Goal: Task Accomplishment & Management: Use online tool/utility

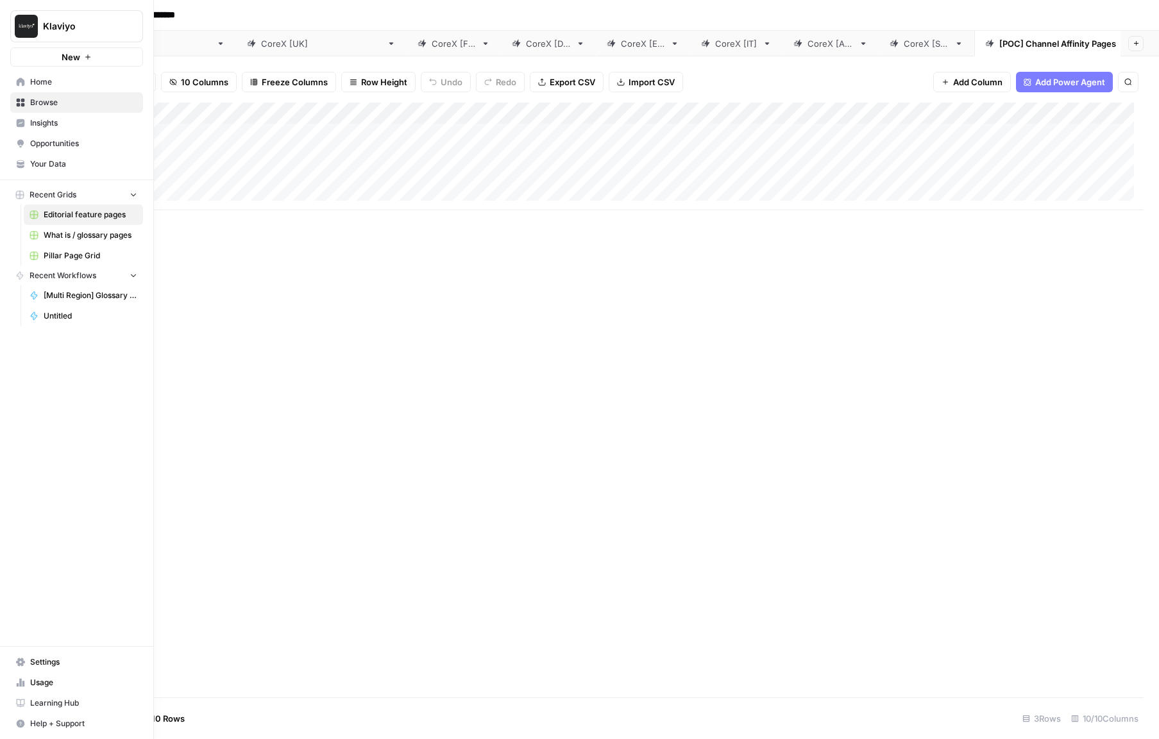
click at [40, 103] on span "Browse" at bounding box center [83, 103] width 107 height 12
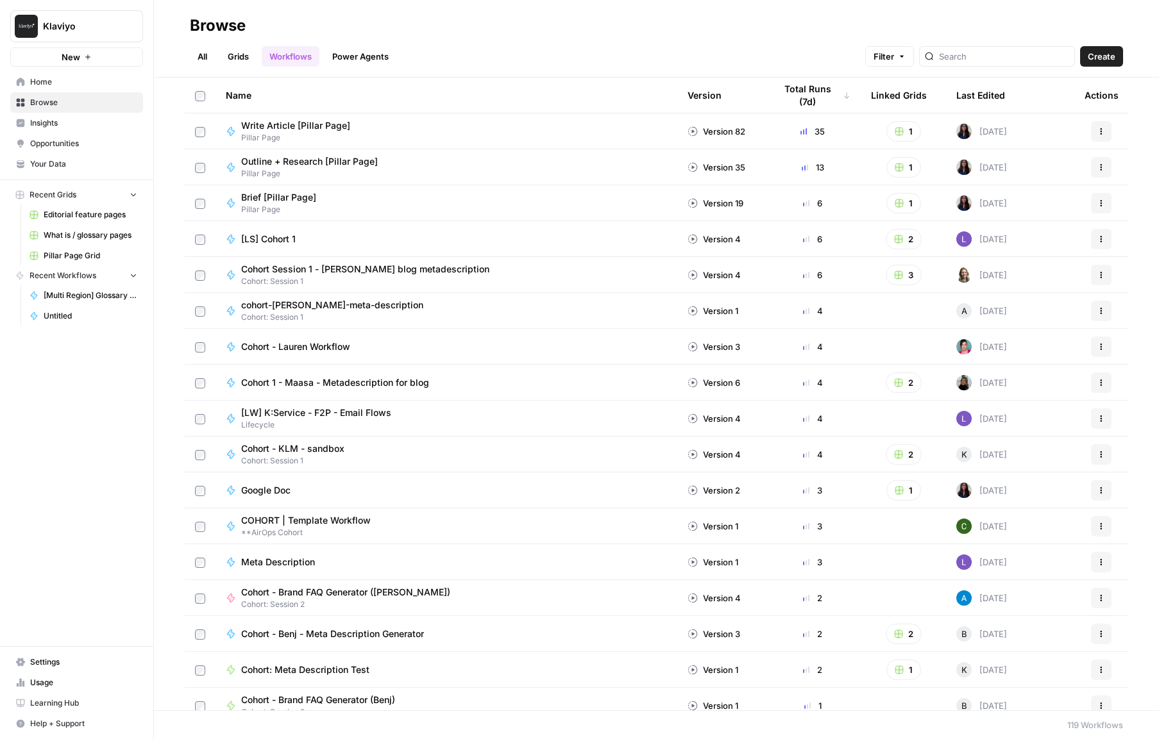
click at [204, 58] on link "All" at bounding box center [202, 56] width 25 height 21
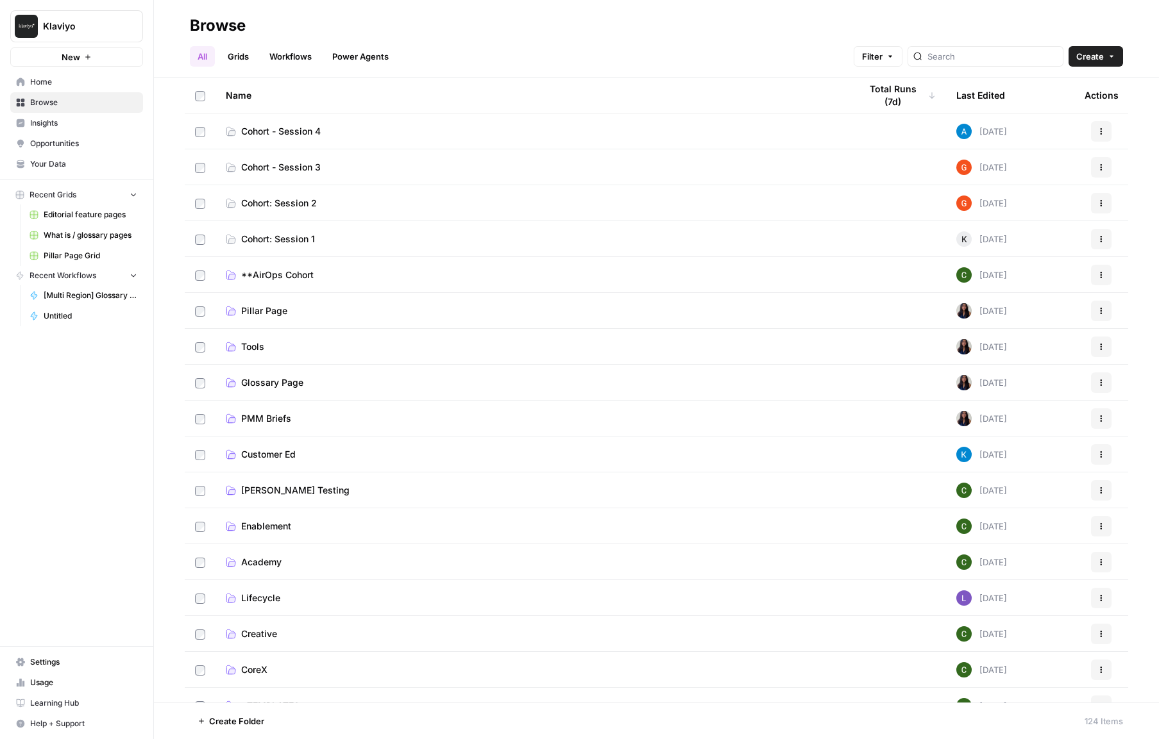
click at [292, 169] on span "Cohort - Session 3" at bounding box center [281, 167] width 80 height 13
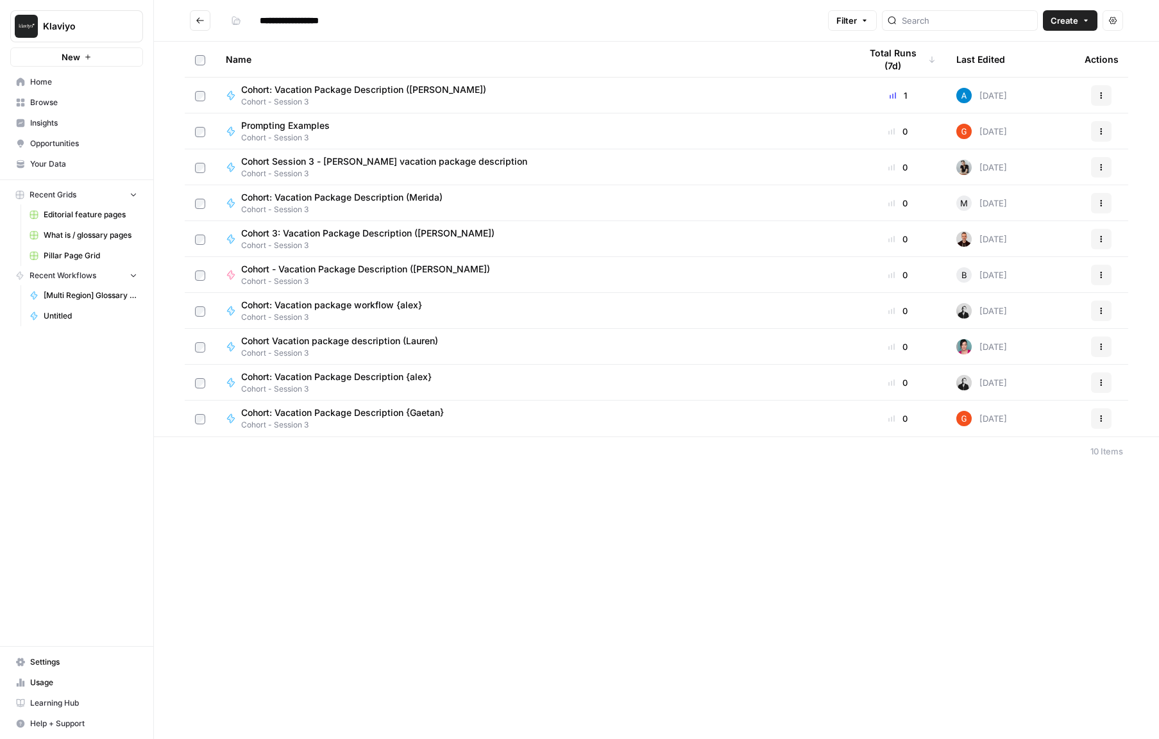
click at [1106, 97] on button "Actions" at bounding box center [1101, 95] width 21 height 21
click at [1020, 210] on span "Duplicate" at bounding box center [1044, 208] width 103 height 13
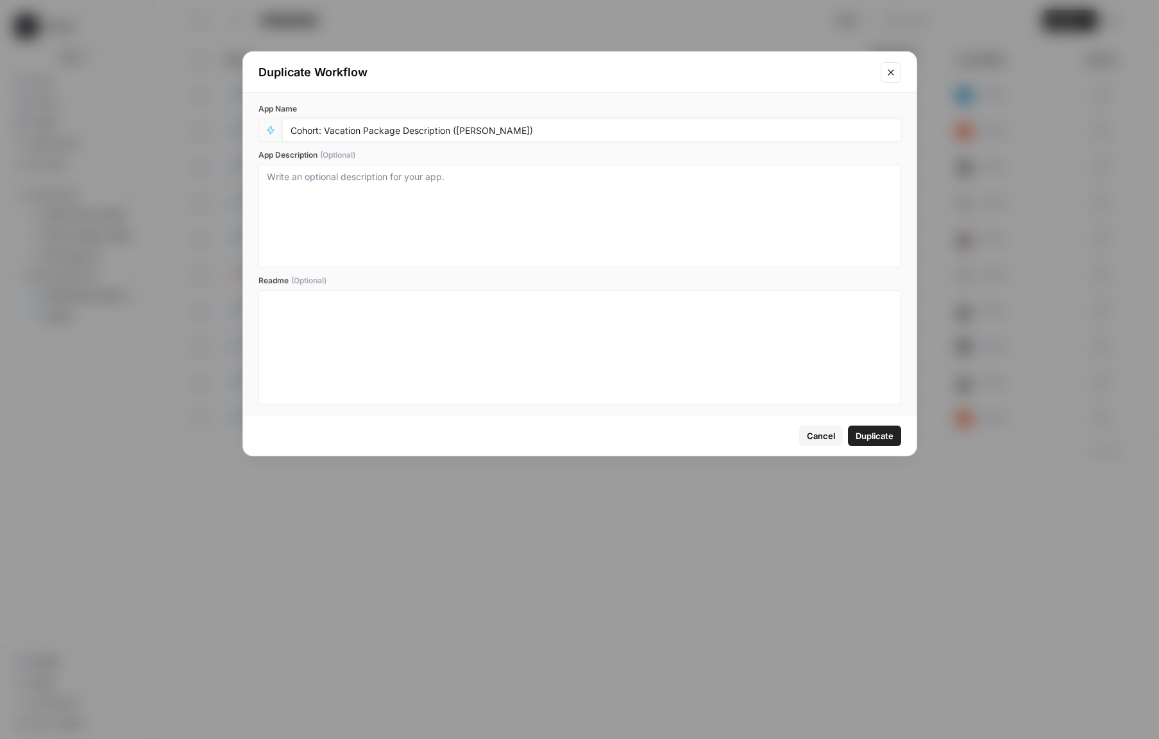
click at [473, 130] on input "Cohort: Vacation Package Description ([PERSON_NAME])" at bounding box center [591, 130] width 602 height 12
type input "Cohort: Vacation Package Description ([PERSON_NAME])"
click at [888, 438] on span "Duplicate" at bounding box center [874, 436] width 38 height 13
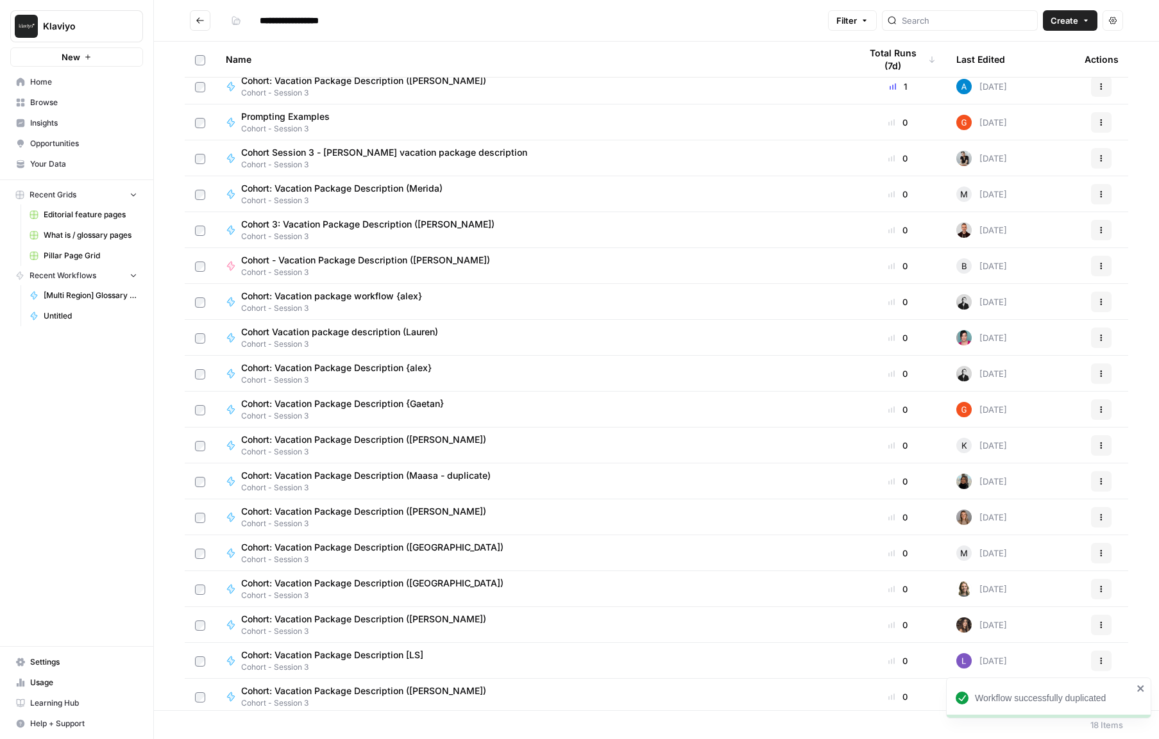
scroll to position [13, 0]
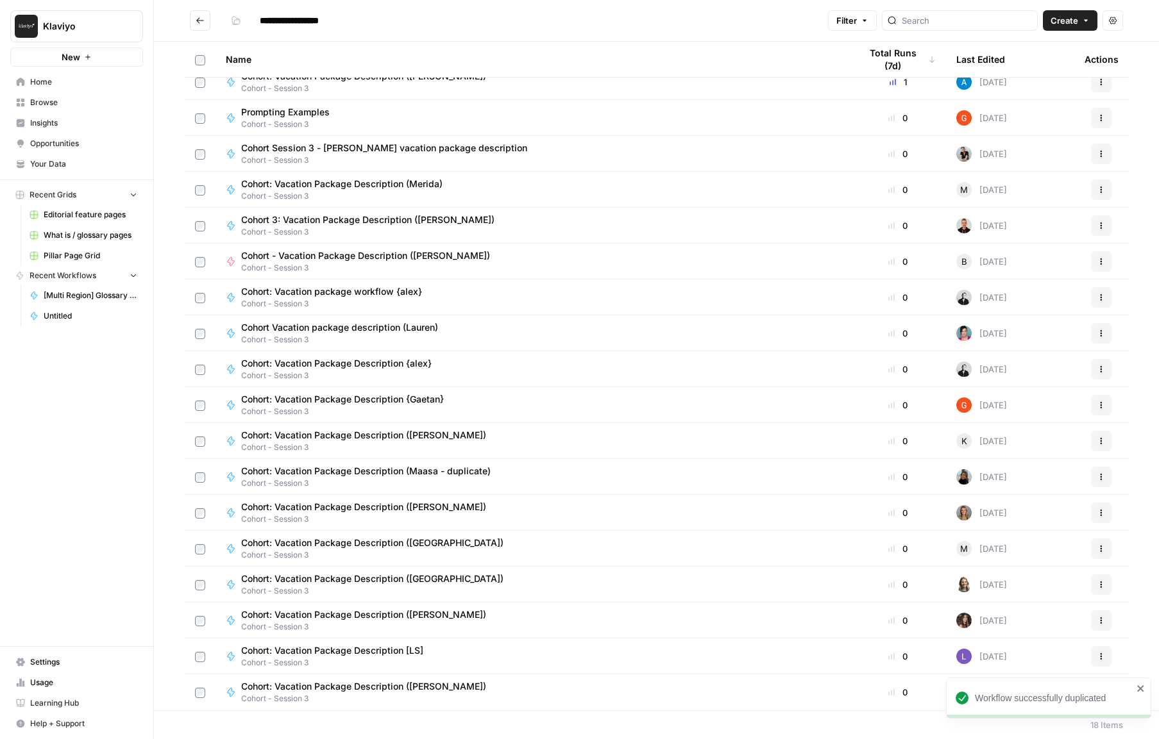
click at [390, 689] on span "Cohort: Vacation Package Description ([PERSON_NAME])" at bounding box center [363, 686] width 245 height 13
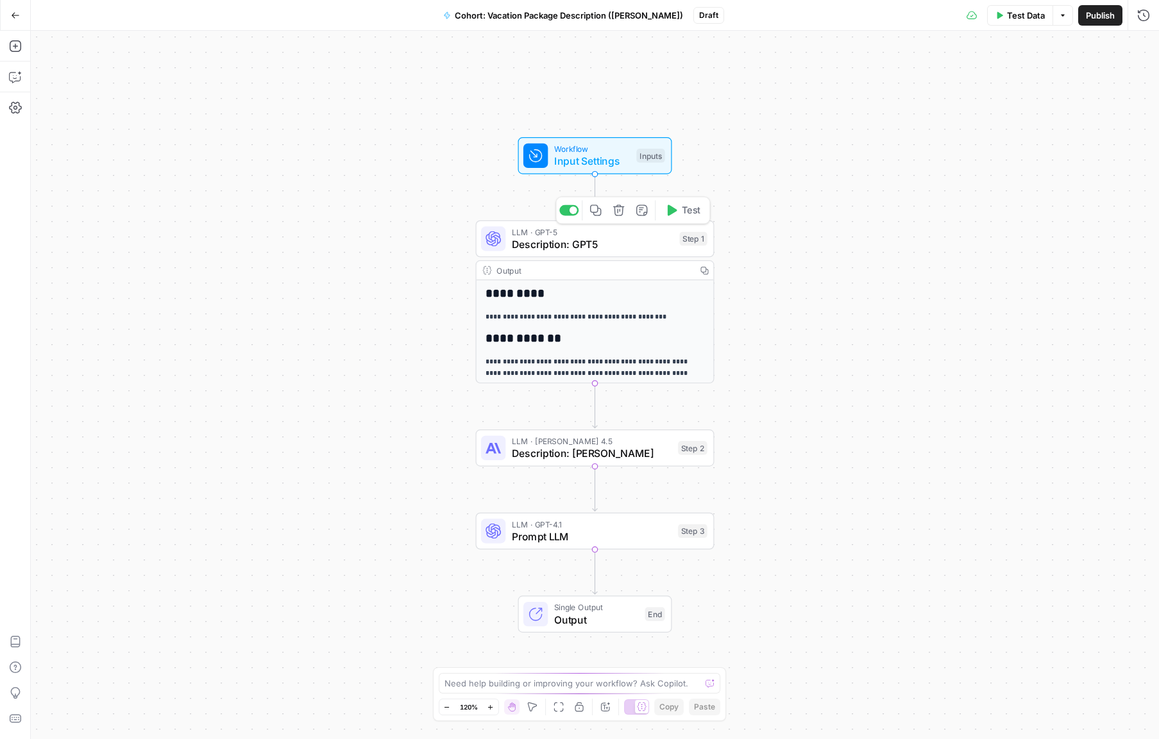
click at [630, 244] on span "Description: GPT5" at bounding box center [593, 244] width 162 height 15
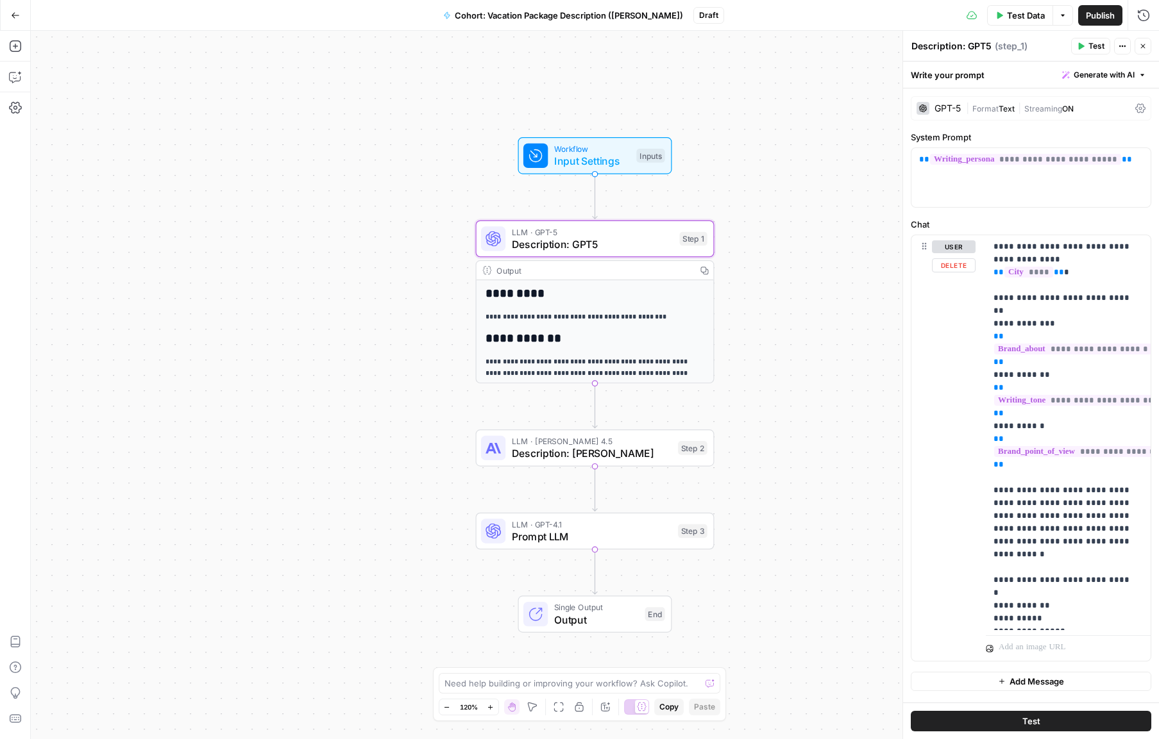
scroll to position [6, 0]
click at [1023, 15] on span "Test Data" at bounding box center [1026, 15] width 38 height 13
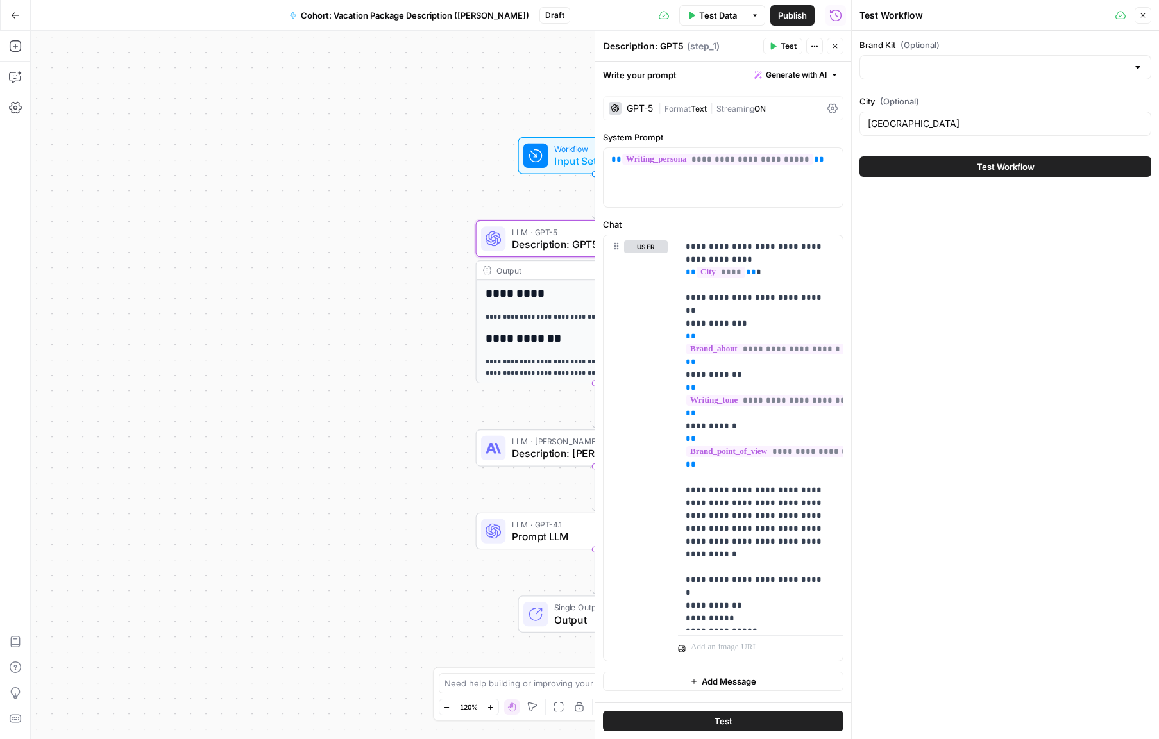
type input "KAYAK"
drag, startPoint x: 922, startPoint y: 122, endPoint x: 834, endPoint y: 128, distance: 88.0
click at [834, 128] on body "**********" at bounding box center [579, 369] width 1159 height 739
type input "[GEOGRAPHIC_DATA]"
click at [1016, 221] on div "Brand Kit (Optional) KAYAK Clear City (Optional) Dublin Test Workflow" at bounding box center [1005, 385] width 307 height 709
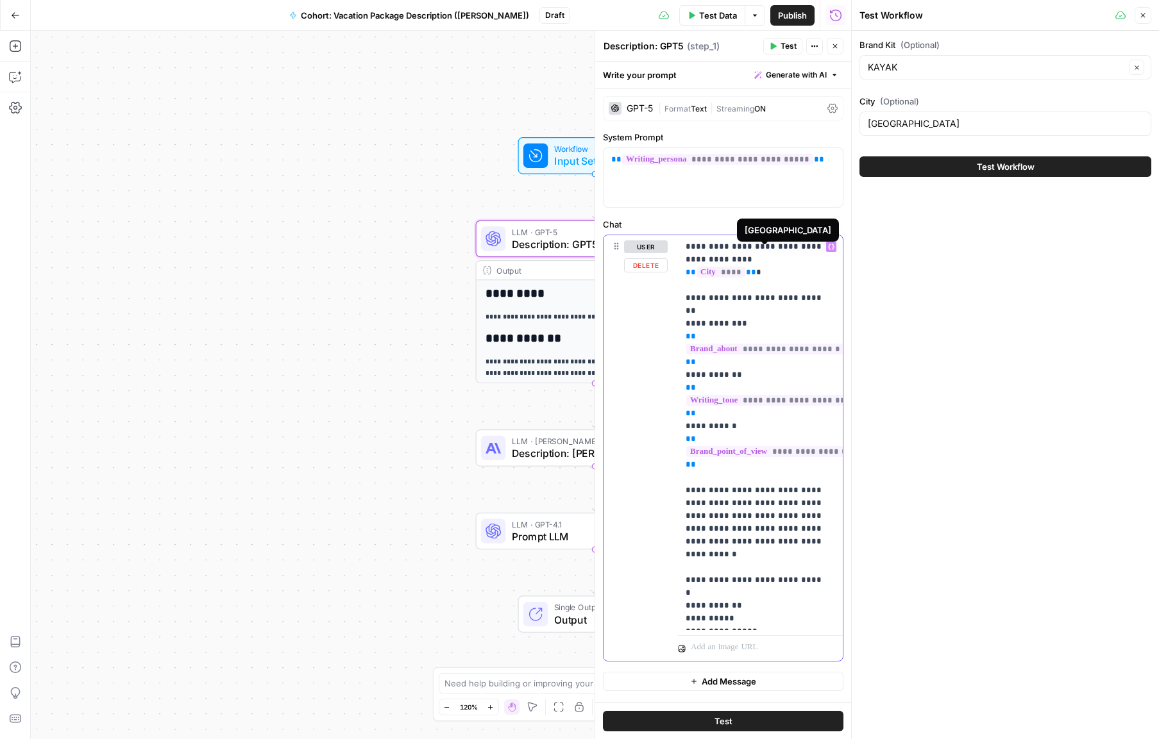
click at [745, 267] on span "****" at bounding box center [720, 272] width 49 height 11
click at [1000, 169] on span "Test Workflow" at bounding box center [1006, 166] width 58 height 13
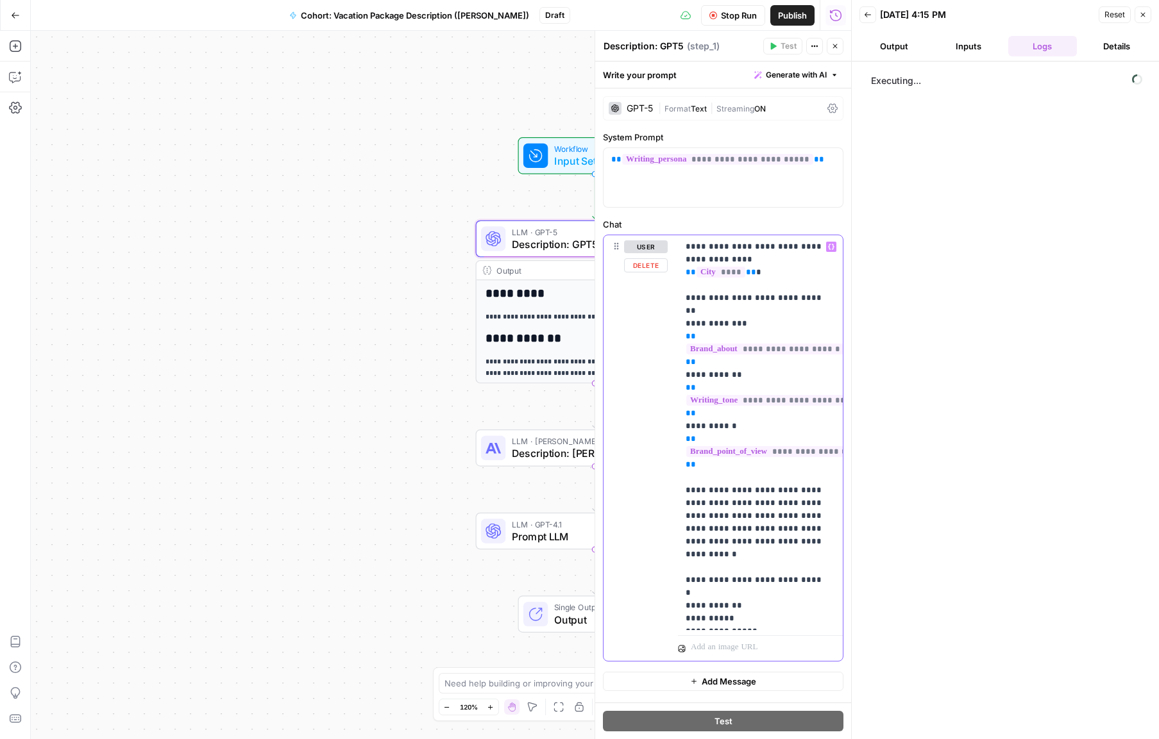
click at [818, 510] on p "**********" at bounding box center [756, 432] width 140 height 385
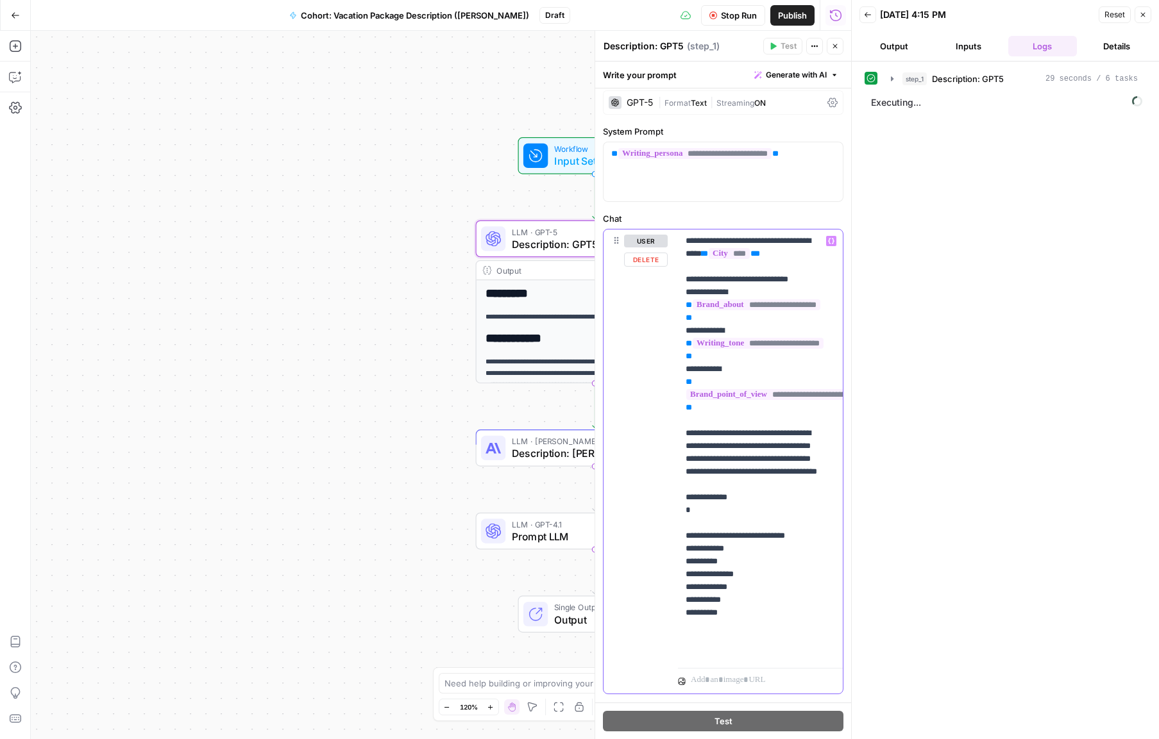
click at [714, 550] on p "**********" at bounding box center [756, 446] width 140 height 423
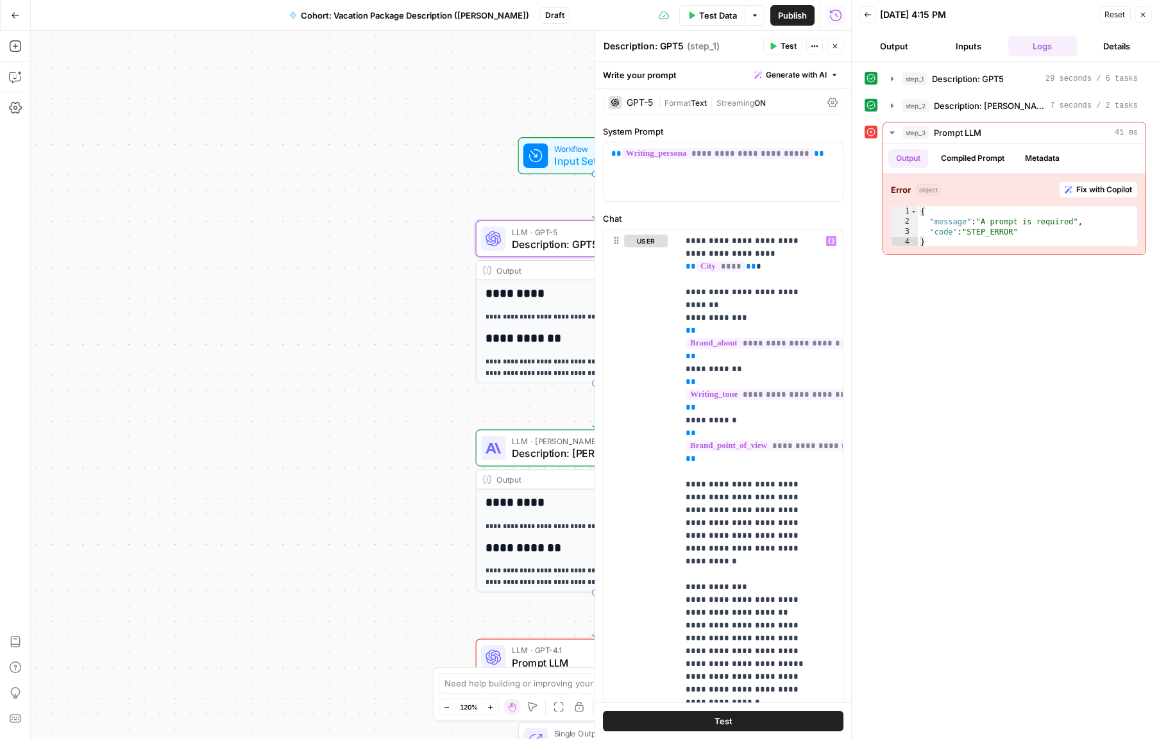
click at [680, 78] on div "Write your prompt Generate with AI" at bounding box center [723, 75] width 256 height 26
click at [685, 78] on div "Write your prompt Generate with AI" at bounding box center [723, 75] width 256 height 26
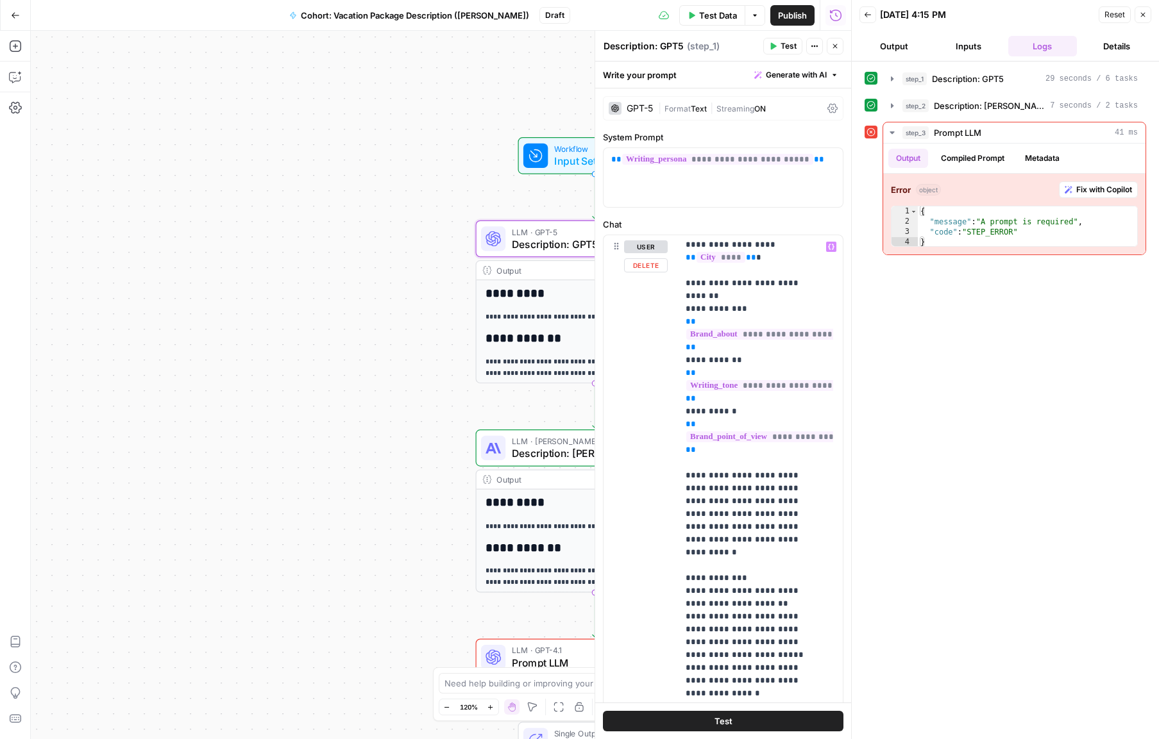
scroll to position [23, 0]
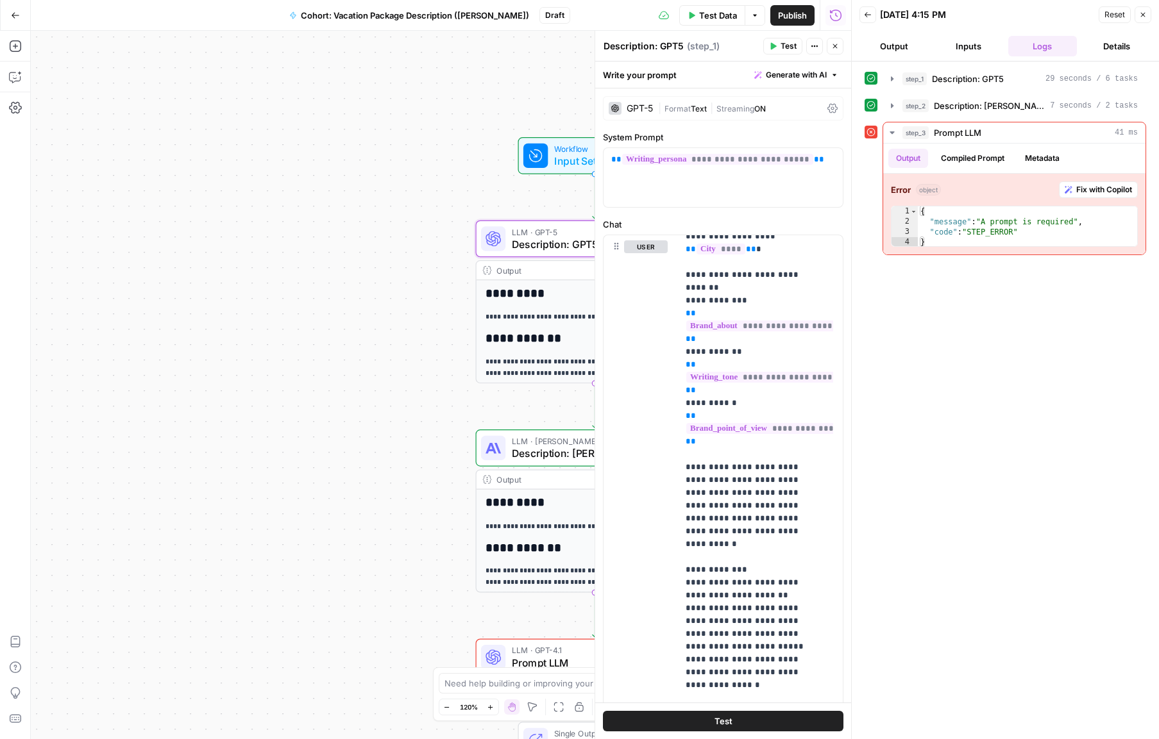
click at [846, 680] on div at bounding box center [851, 369] width 13 height 739
drag, startPoint x: 846, startPoint y: 610, endPoint x: 844, endPoint y: 695, distance: 84.0
click at [845, 695] on div at bounding box center [851, 369] width 13 height 739
click at [844, 695] on div at bounding box center [849, 369] width 13 height 739
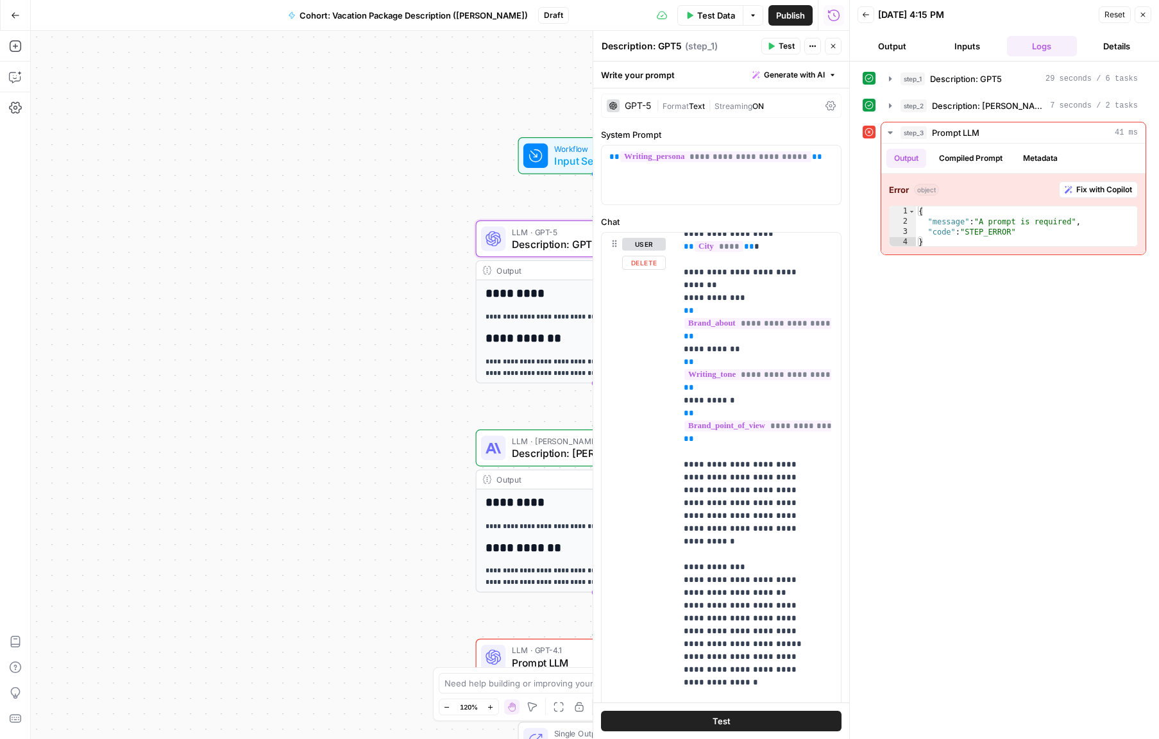
click at [394, 430] on div "**********" at bounding box center [440, 385] width 818 height 709
click at [371, 432] on div "**********" at bounding box center [440, 385] width 818 height 709
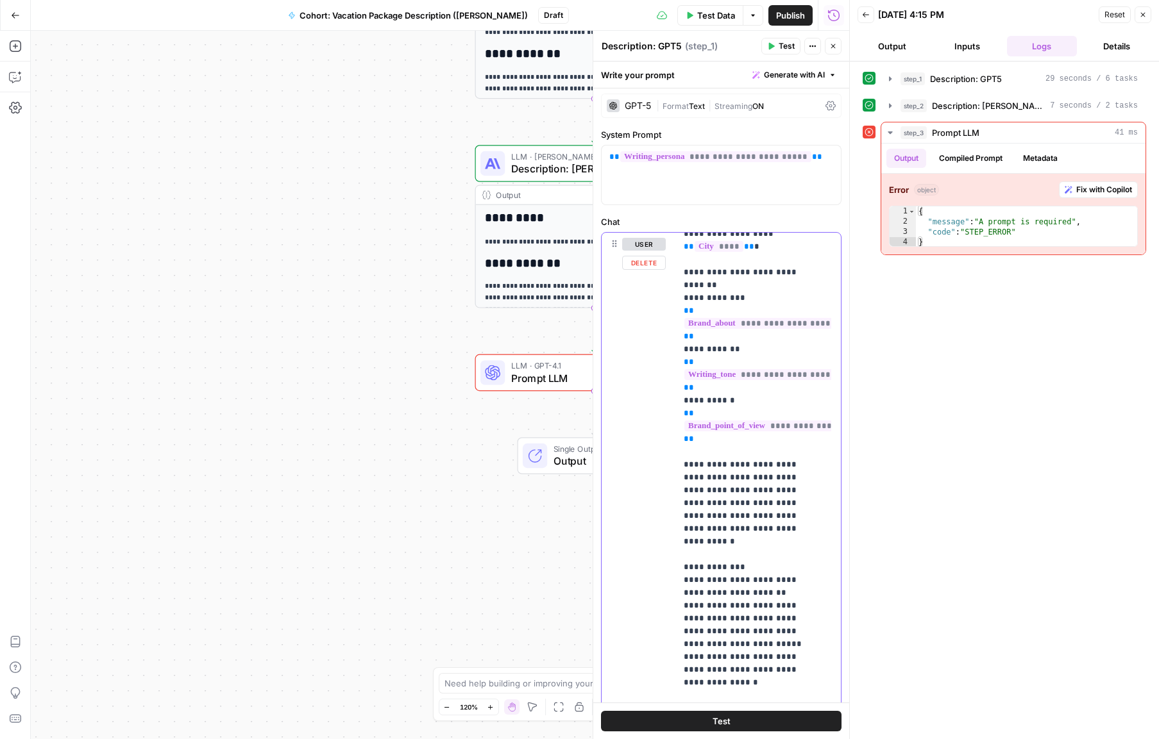
click at [650, 245] on button "user" at bounding box center [644, 244] width 44 height 13
click at [656, 244] on button "assistant" at bounding box center [649, 244] width 54 height 13
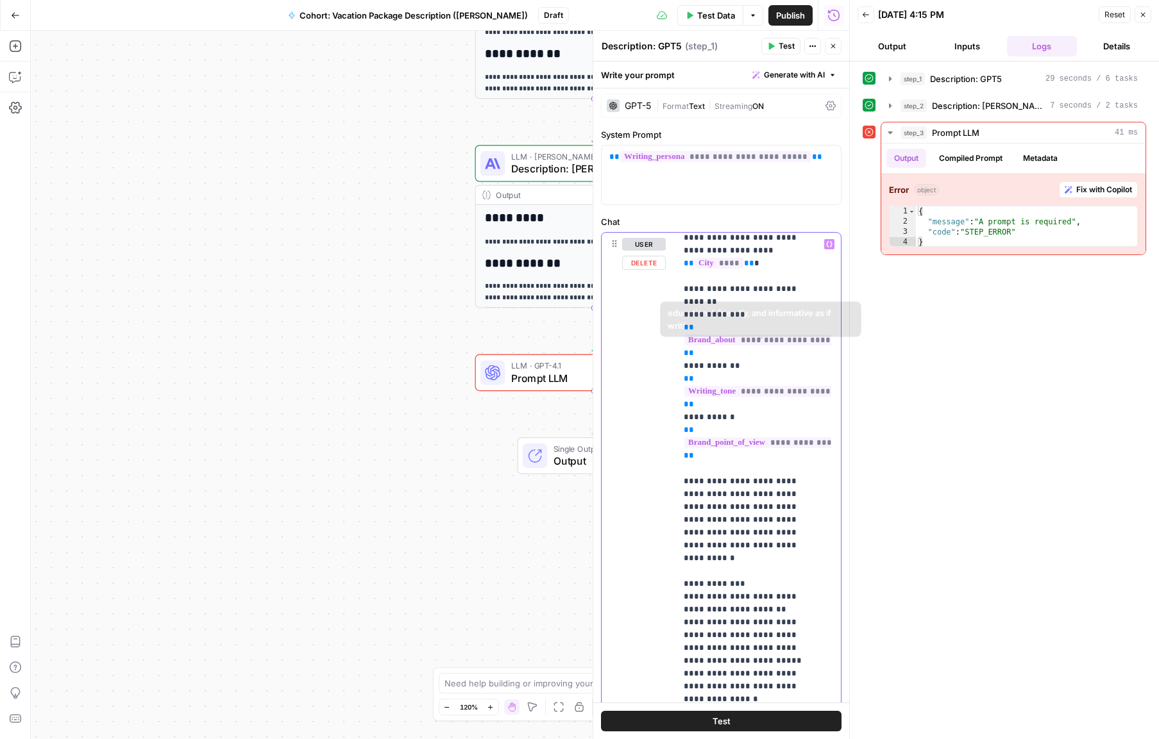
scroll to position [0, 0]
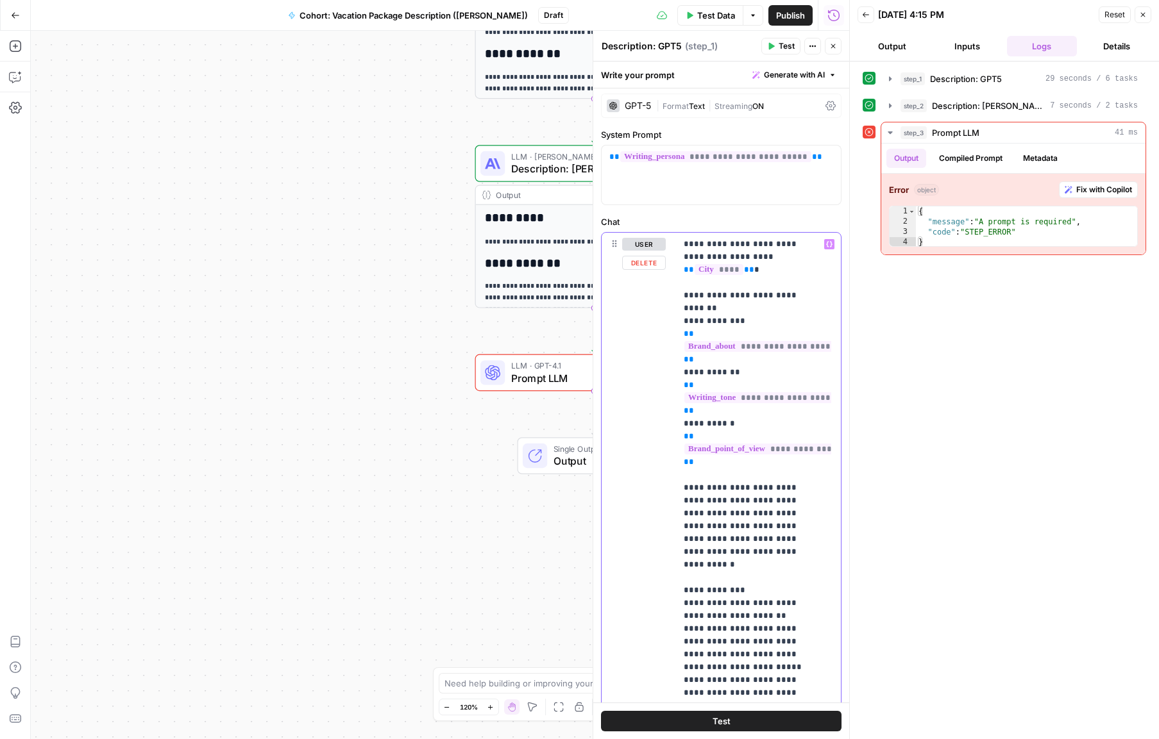
click at [695, 244] on p "**********" at bounding box center [749, 501] width 130 height 526
click at [866, 13] on icon "button" at bounding box center [866, 15] width 8 height 8
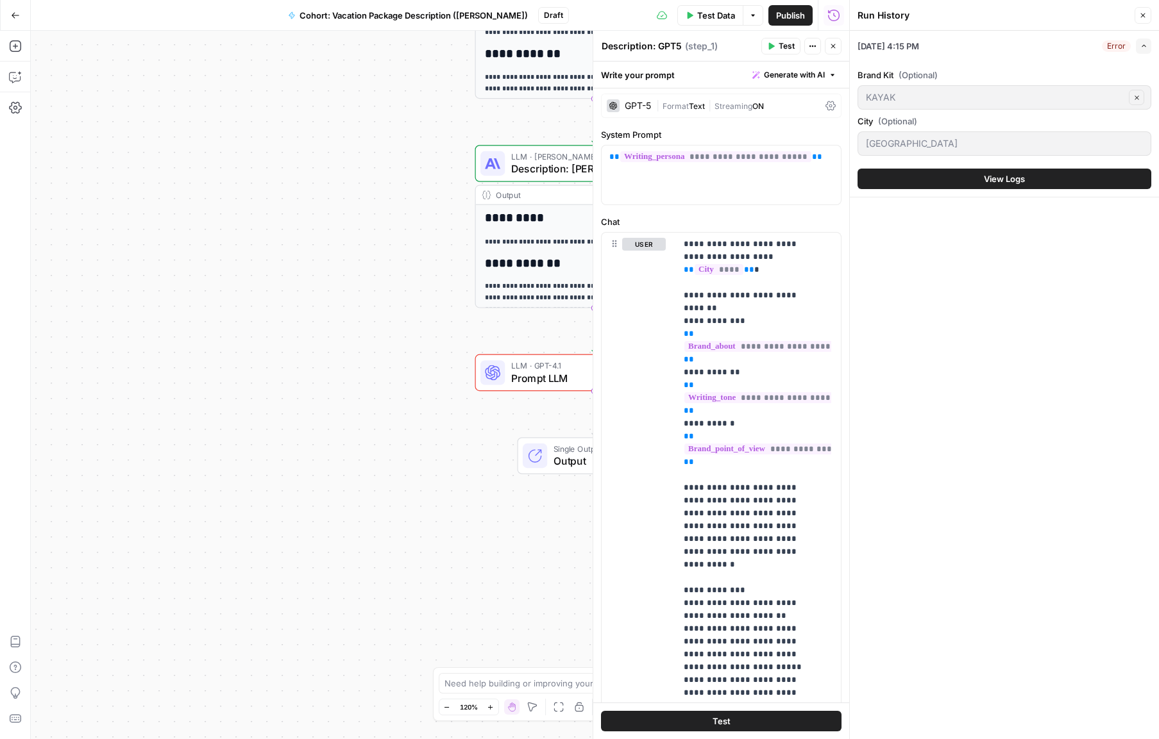
click at [941, 253] on div "[DATE] 4:15 PM Error Expand Brand Kit (Optional) KAYAK Clear City (Optional) [G…" at bounding box center [1004, 385] width 309 height 709
click at [1011, 180] on span "View Logs" at bounding box center [1004, 179] width 41 height 13
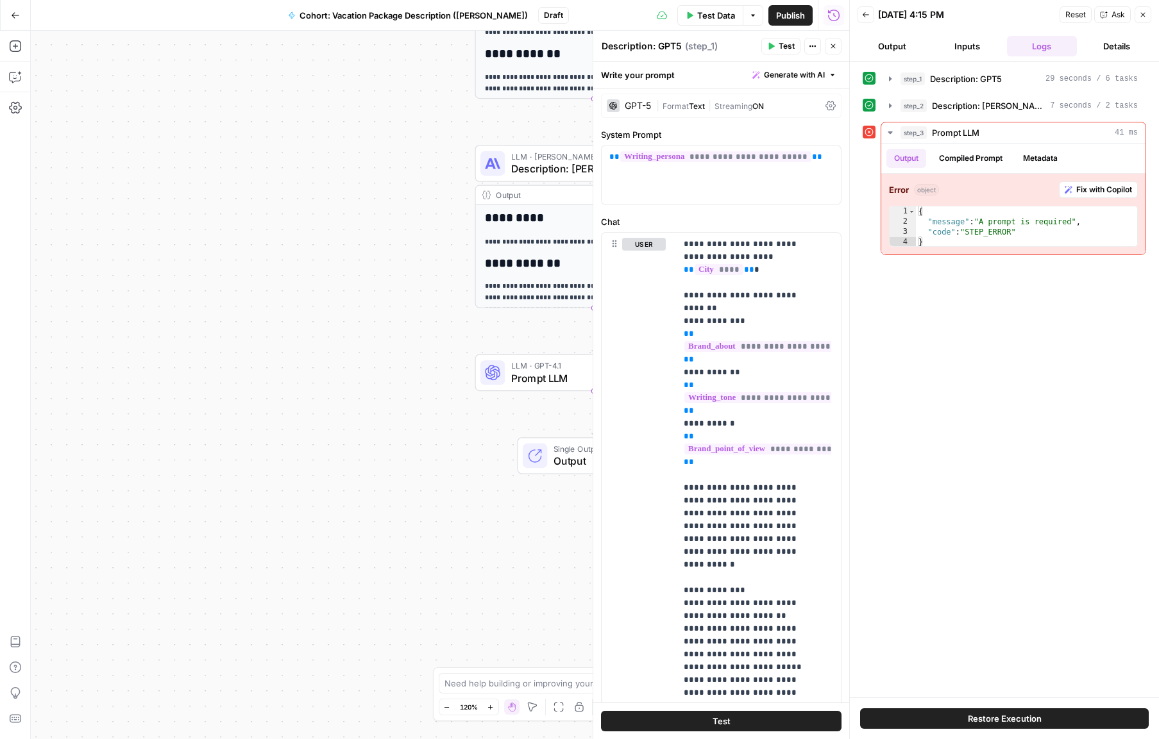
click at [846, 659] on div at bounding box center [849, 369] width 13 height 739
click at [484, 594] on div "**********" at bounding box center [440, 385] width 818 height 709
click at [522, 589] on div "**********" at bounding box center [440, 385] width 818 height 709
click at [835, 45] on icon "button" at bounding box center [833, 46] width 8 height 8
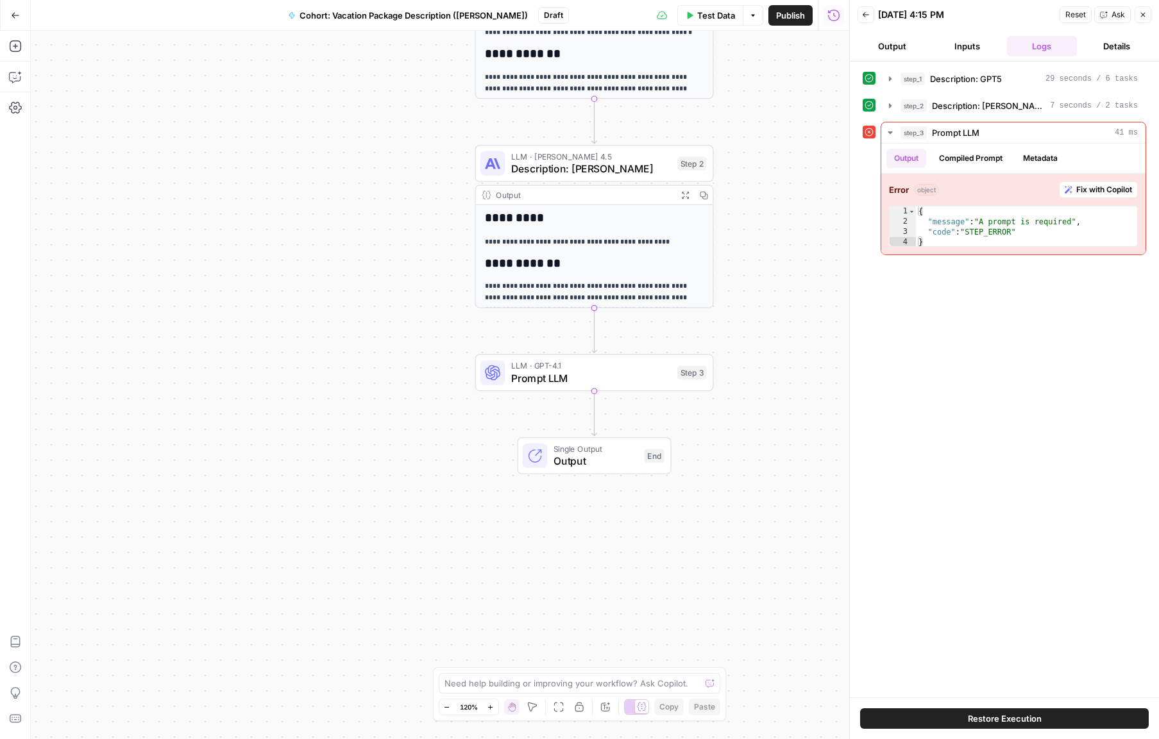
click at [912, 400] on div "step_1 Description: GPT5 29 seconds / 6 tasks step_2 Description: [PERSON_NAME]…" at bounding box center [1004, 379] width 283 height 623
click at [889, 47] on button "Output" at bounding box center [892, 46] width 70 height 21
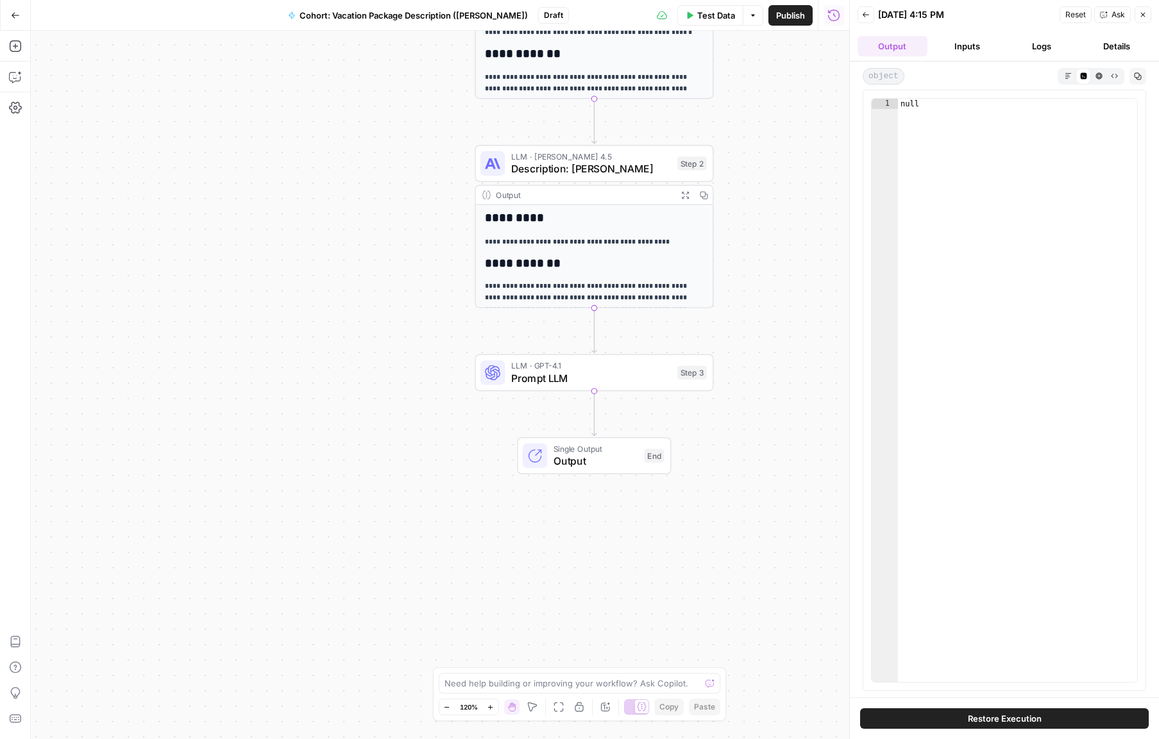
click at [966, 44] on button "Inputs" at bounding box center [967, 46] width 70 height 21
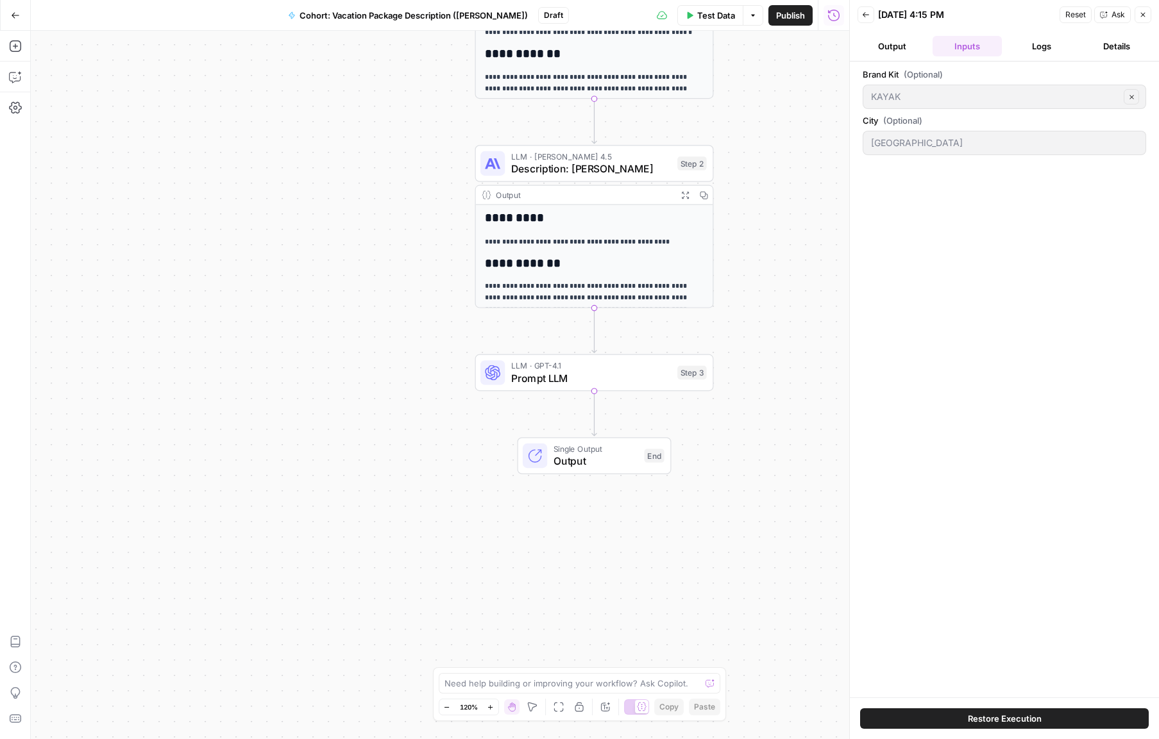
click at [1052, 46] on button "Logs" at bounding box center [1042, 46] width 70 height 21
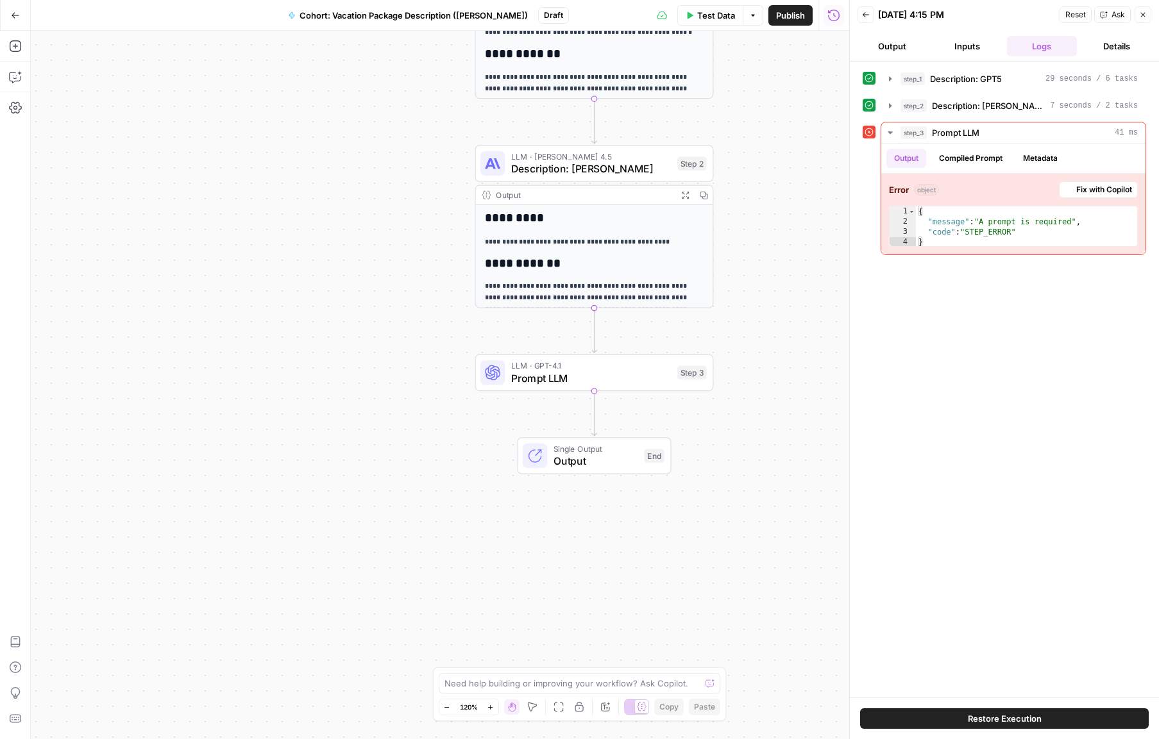
click at [1116, 46] on button "Details" at bounding box center [1117, 46] width 70 height 21
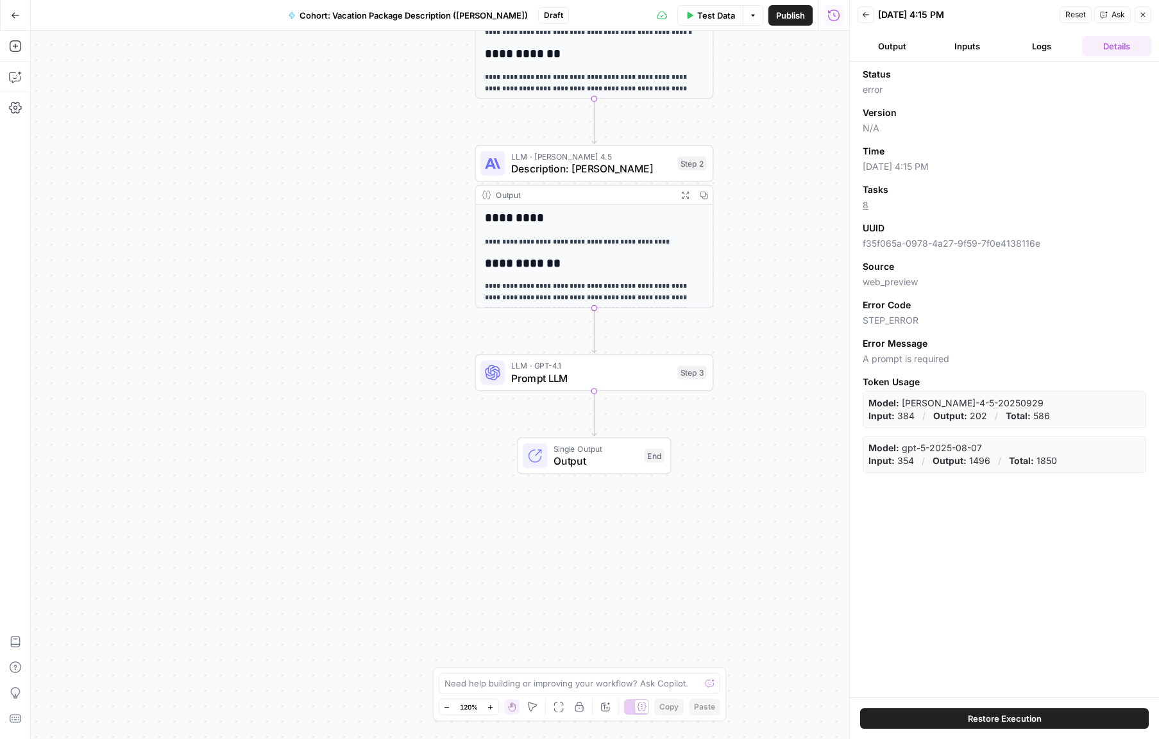
click at [866, 19] on button "Back" at bounding box center [865, 14] width 17 height 17
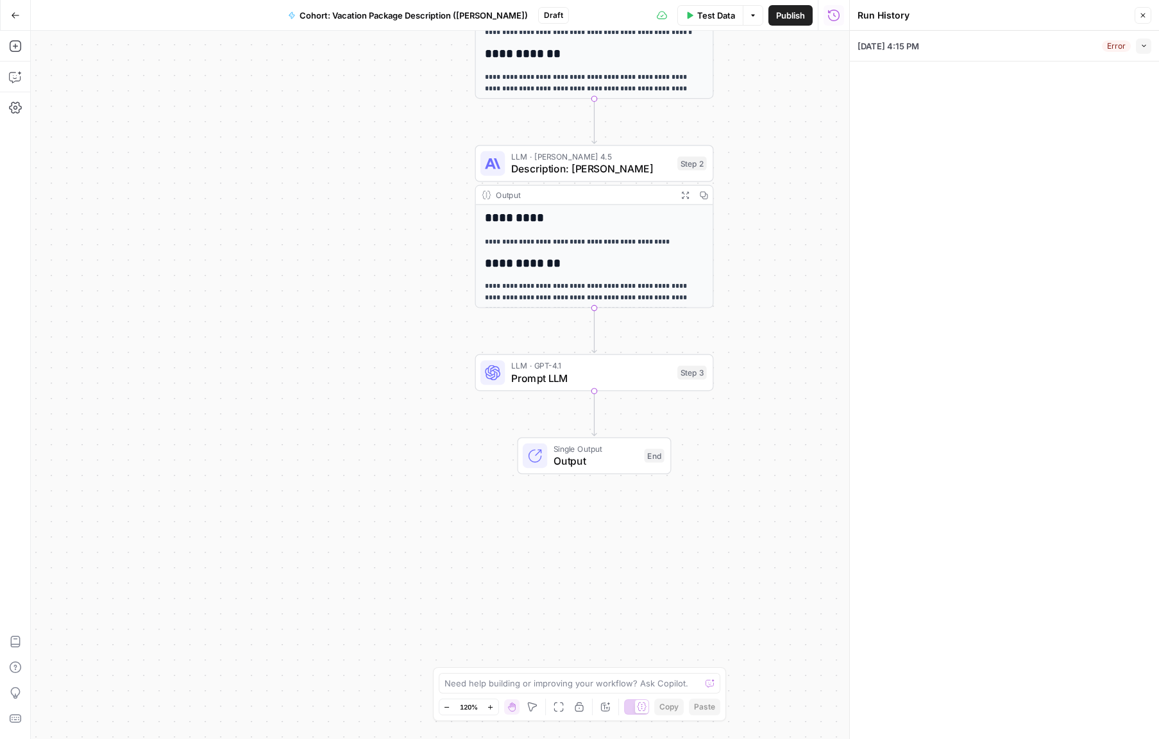
click at [1143, 15] on icon "button" at bounding box center [1143, 15] width 4 height 4
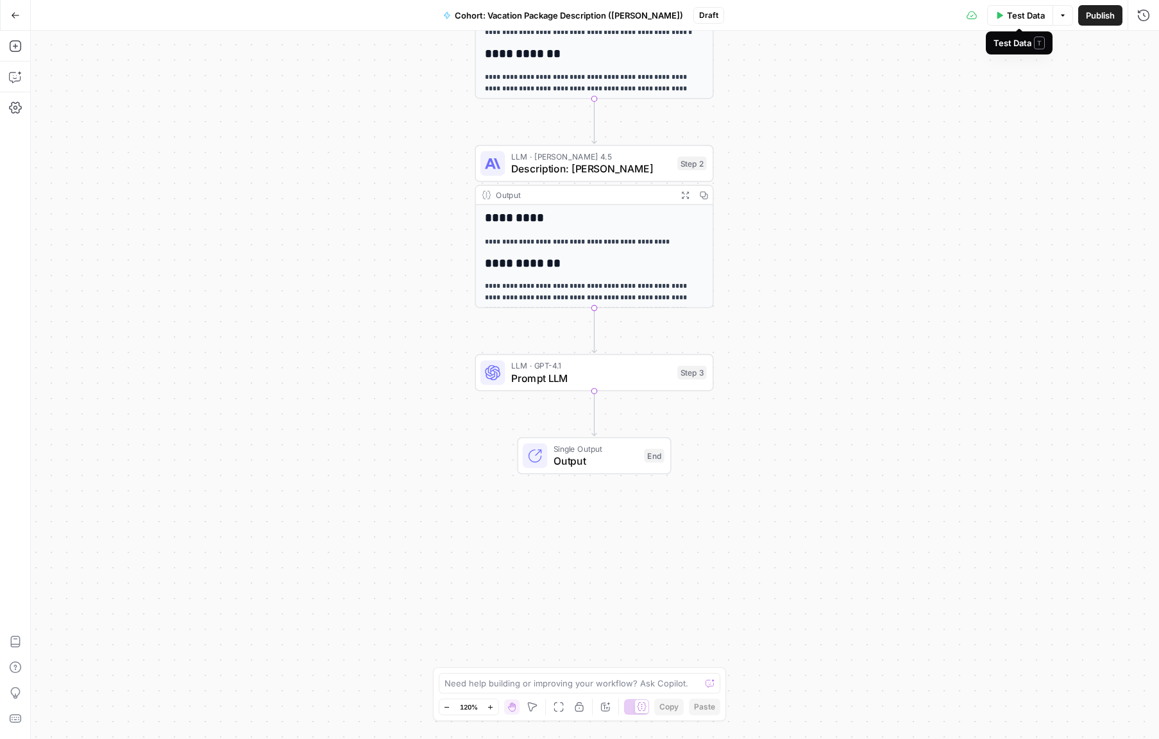
click at [1016, 19] on span "Test Data" at bounding box center [1026, 15] width 38 height 13
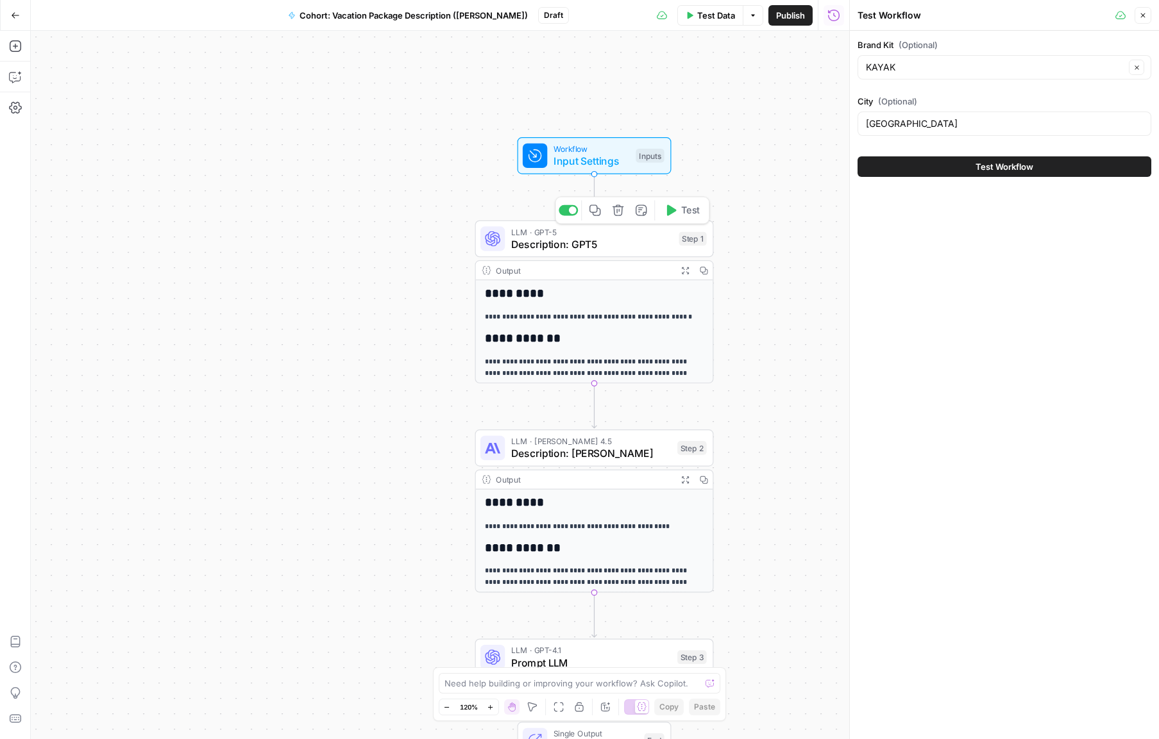
click at [618, 246] on span "Description: GPT5" at bounding box center [592, 244] width 162 height 15
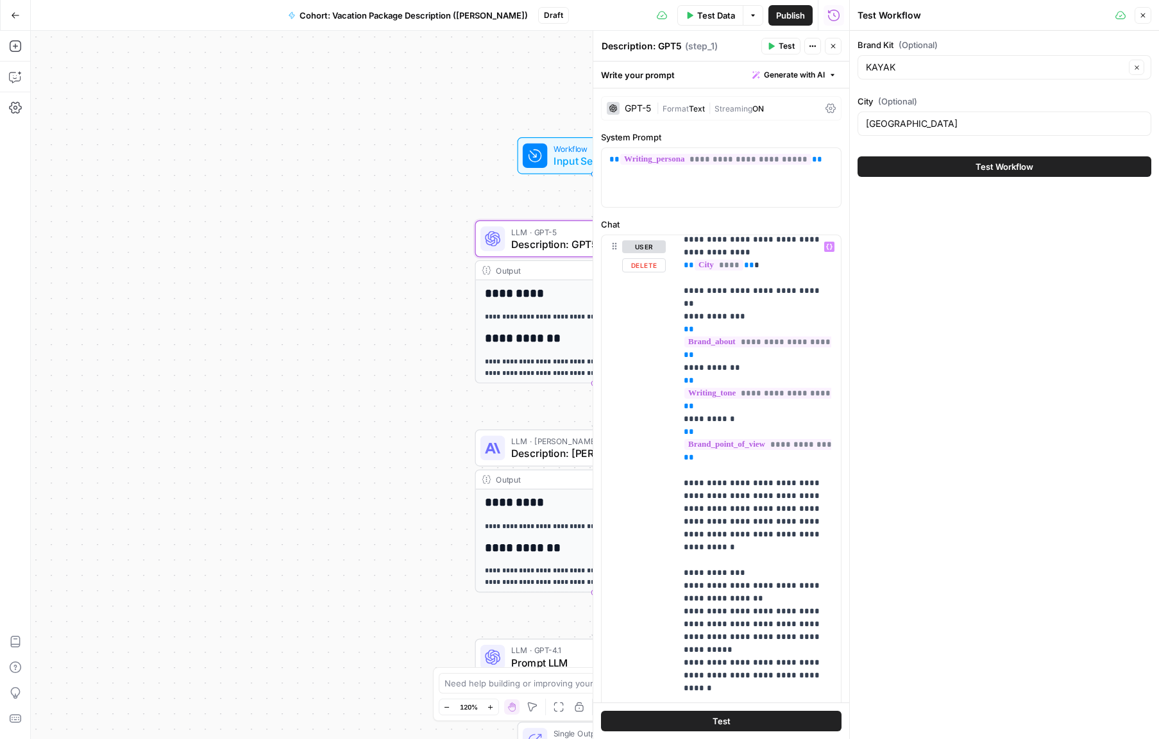
scroll to position [10, 0]
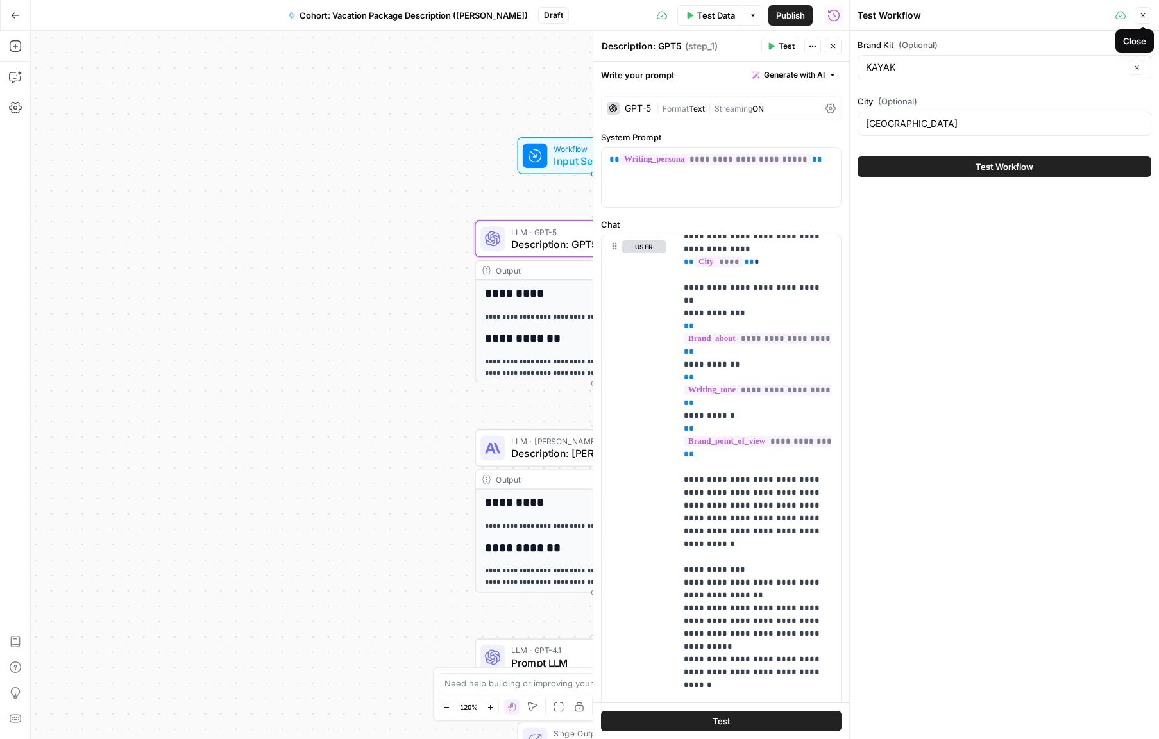
click at [1148, 14] on button "Close" at bounding box center [1142, 15] width 17 height 17
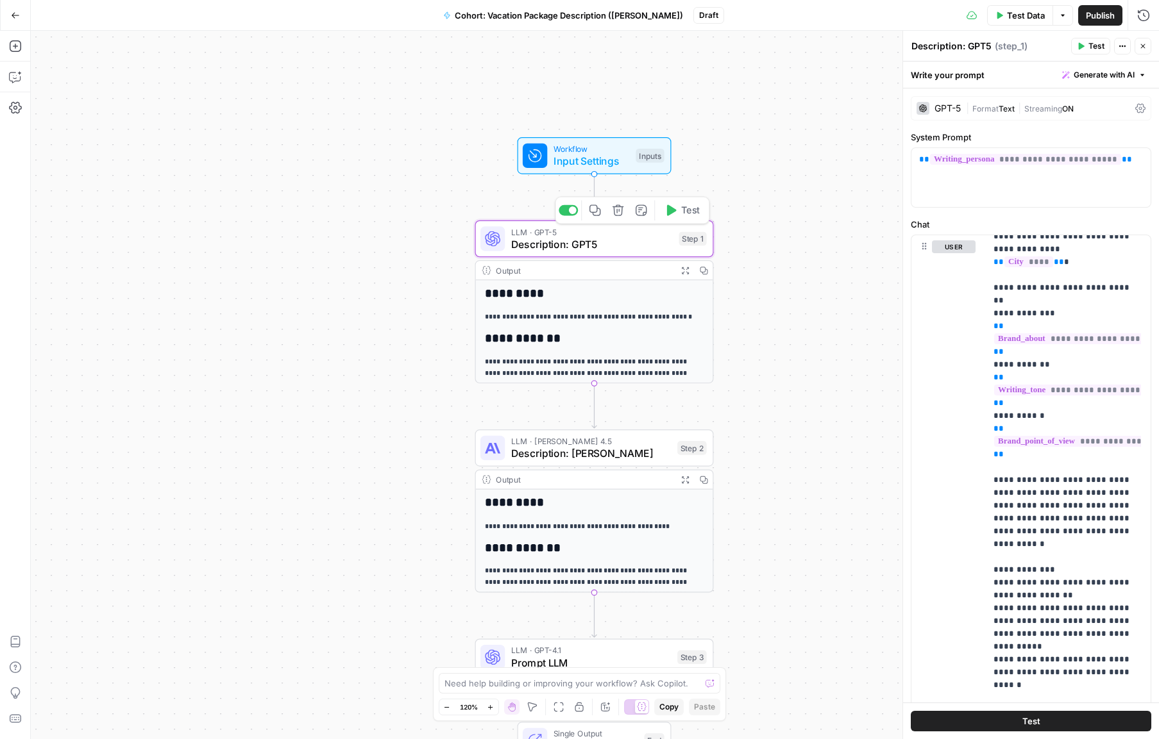
click at [625, 251] on span "Description: GPT5" at bounding box center [592, 244] width 162 height 15
click at [674, 210] on icon "button" at bounding box center [672, 210] width 10 height 11
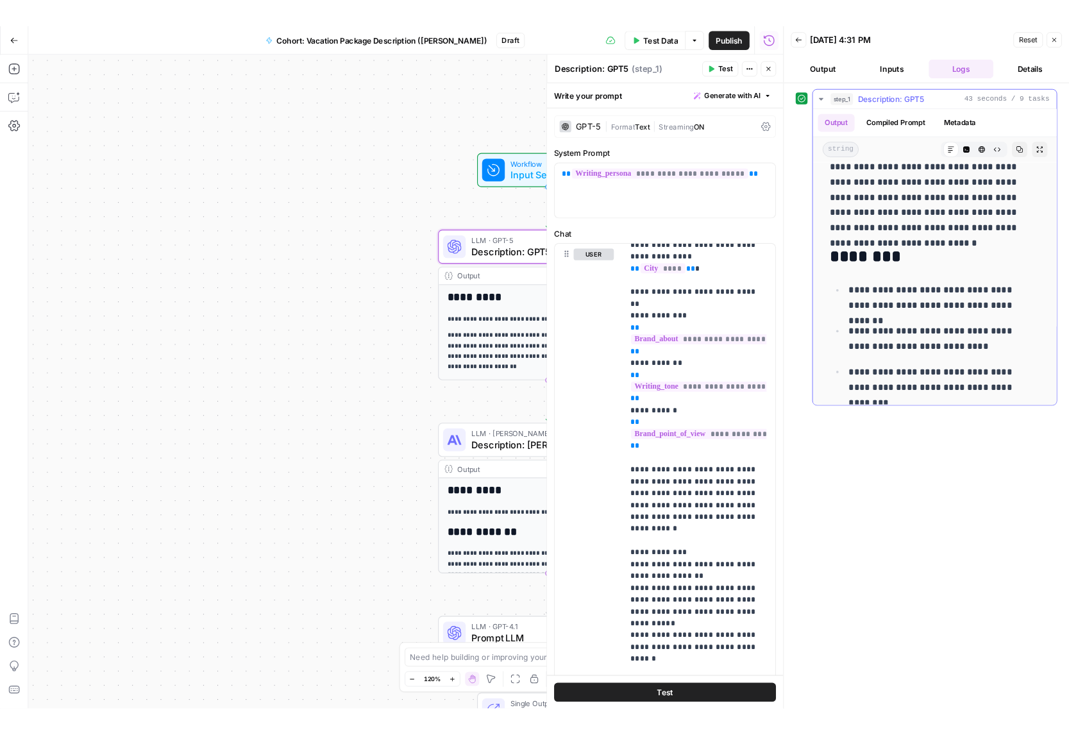
scroll to position [299, 0]
